Goal: Find specific page/section: Find specific page/section

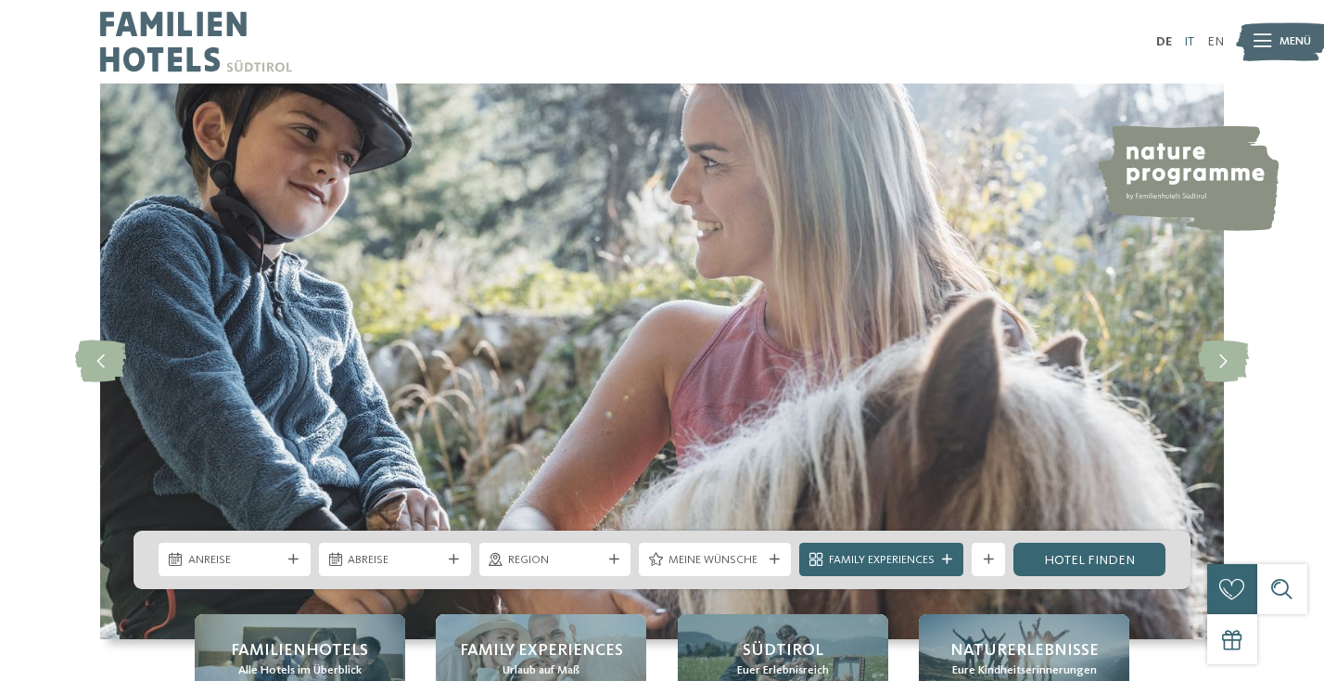
click at [1192, 39] on link "IT" at bounding box center [1189, 41] width 10 height 13
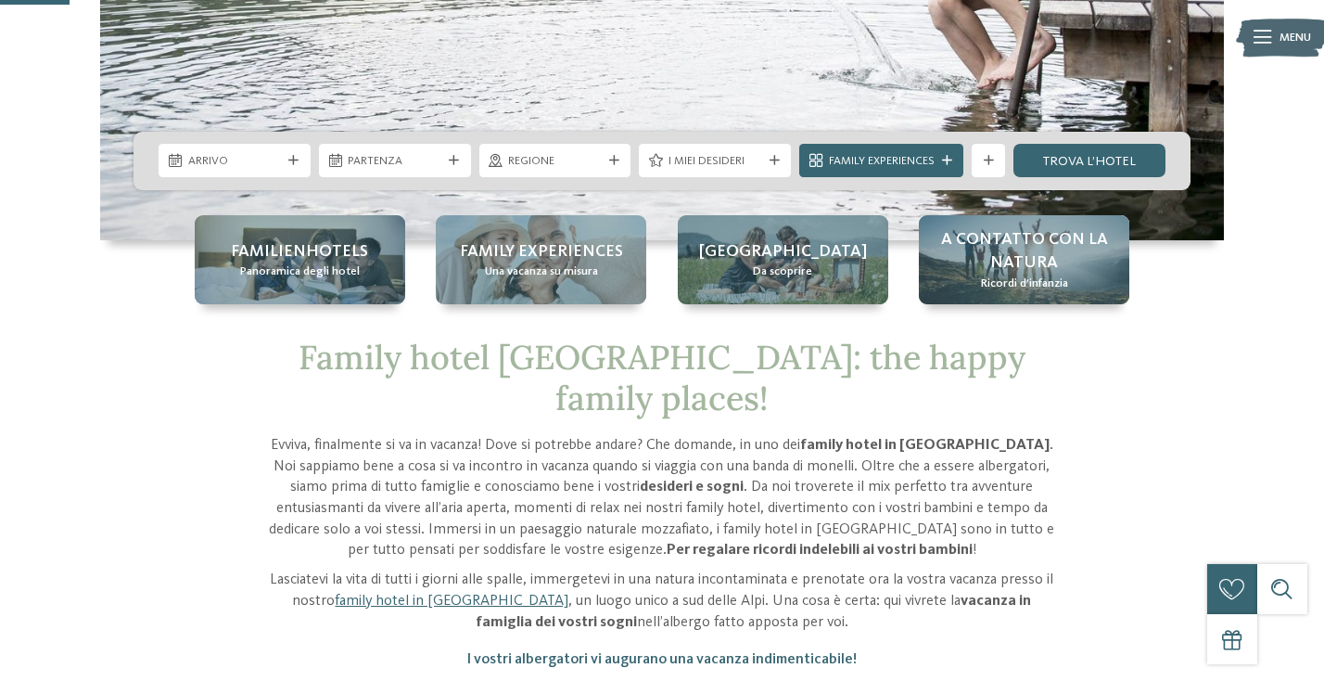
scroll to position [398, 0]
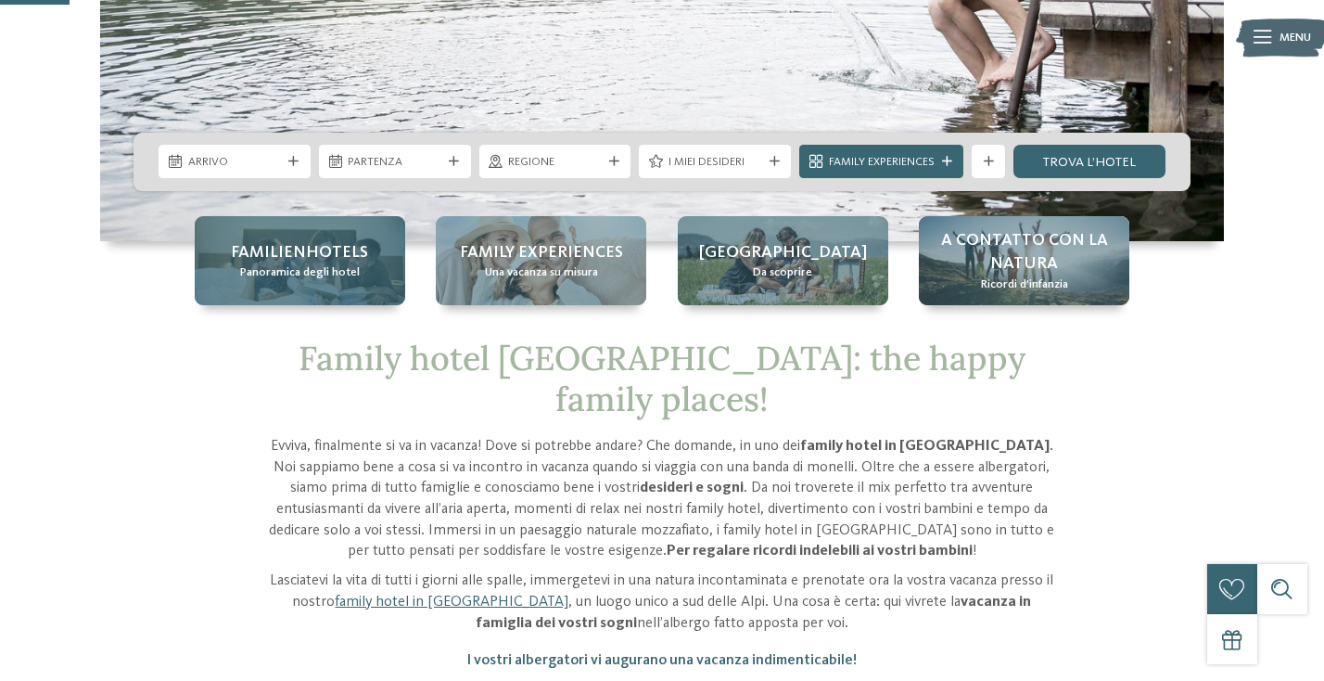
click at [367, 262] on div "Familienhotels Panoramica degli hotel" at bounding box center [300, 260] width 211 height 89
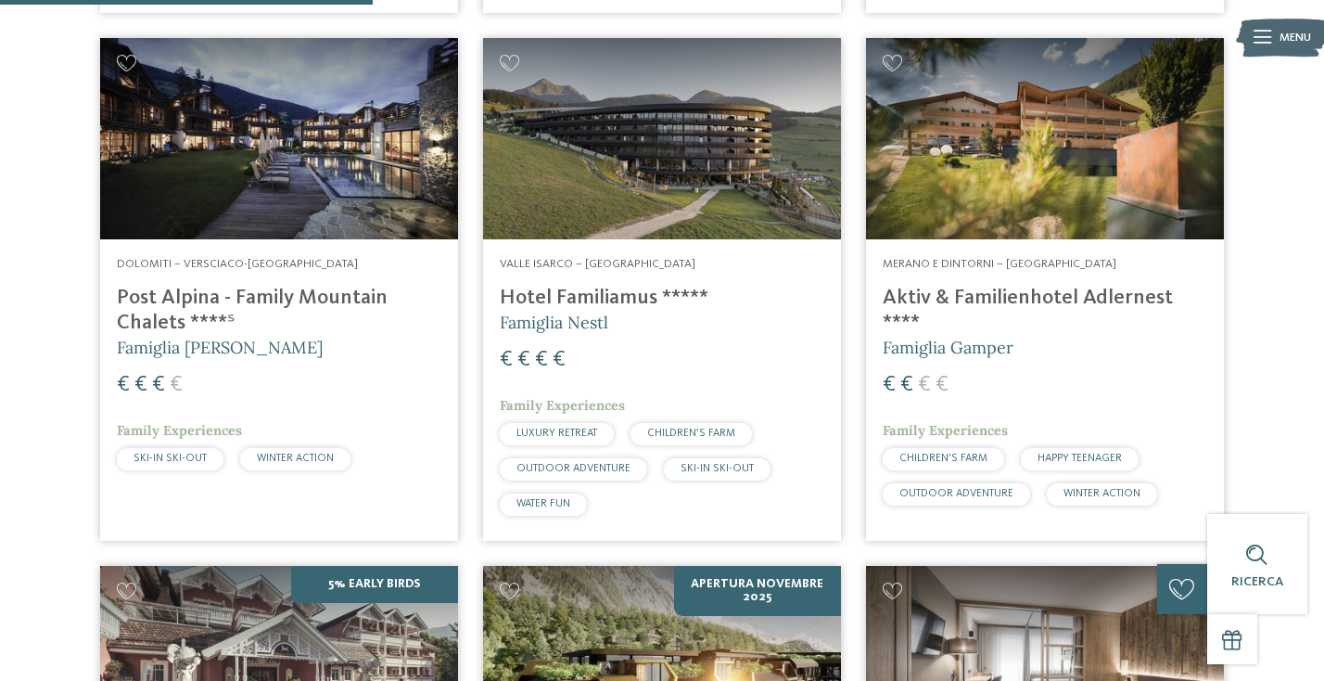
scroll to position [1587, 0]
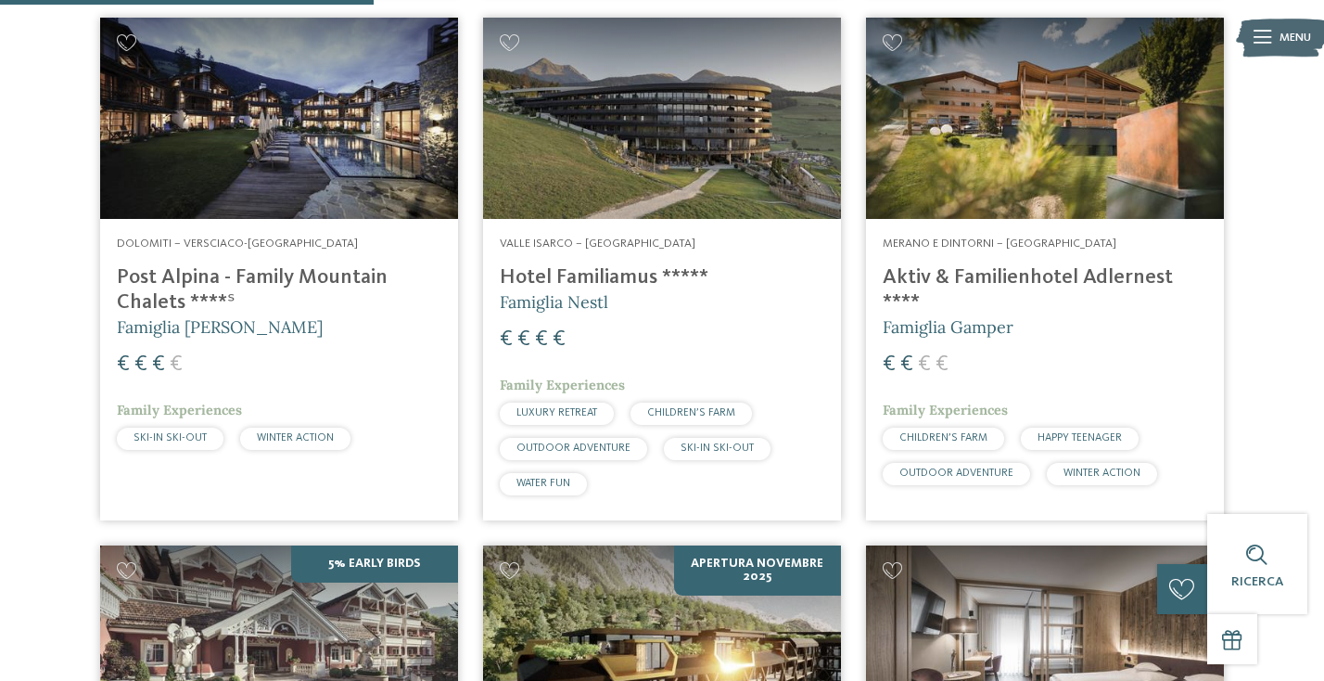
click at [793, 369] on div "Valle Isarco – Maranza Hotel Familiamus ***** Famiglia Nestl € € € € Family Exp…" at bounding box center [662, 369] width 358 height 300
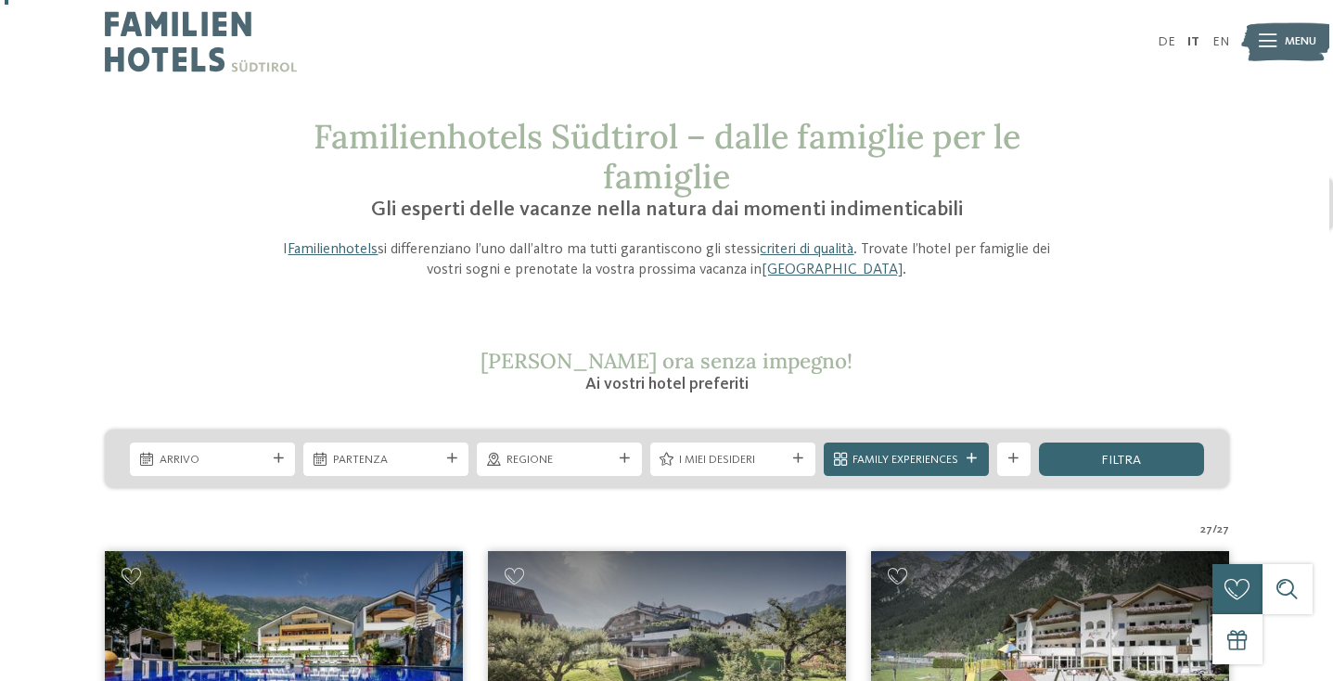
scroll to position [0, 0]
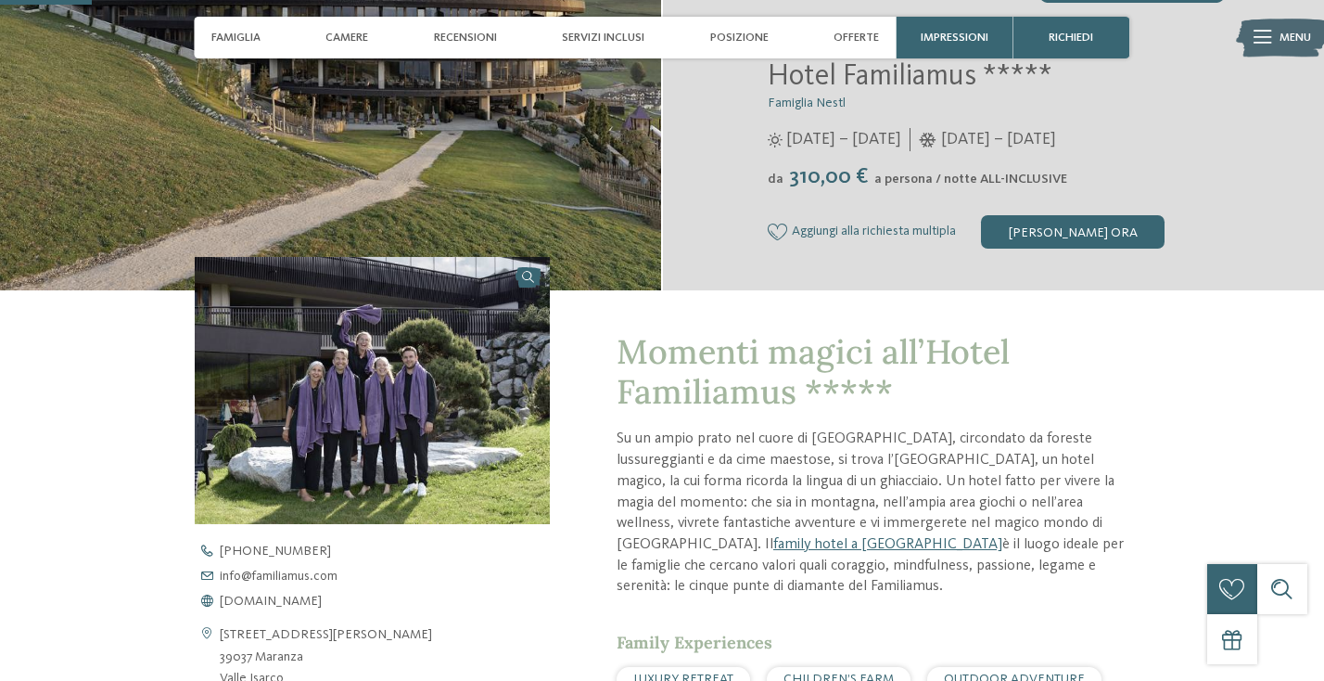
scroll to position [316, 0]
